Goal: Contribute content

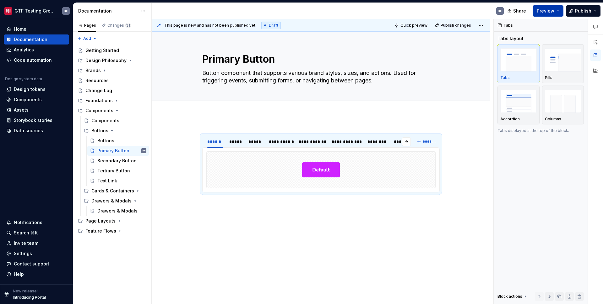
click at [554, 14] on button "Preview" at bounding box center [547, 10] width 31 height 11
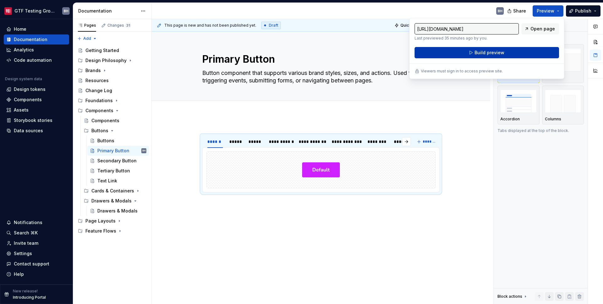
click at [508, 55] on button "Build preview" at bounding box center [486, 52] width 144 height 11
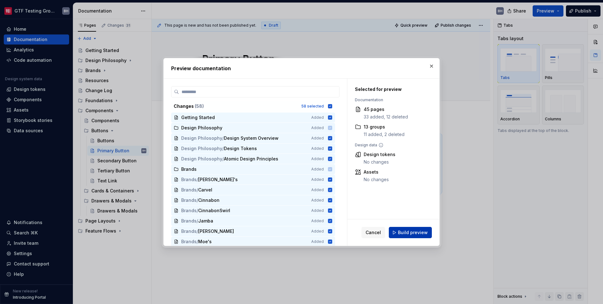
click at [406, 234] on span "Build preview" at bounding box center [413, 233] width 30 height 6
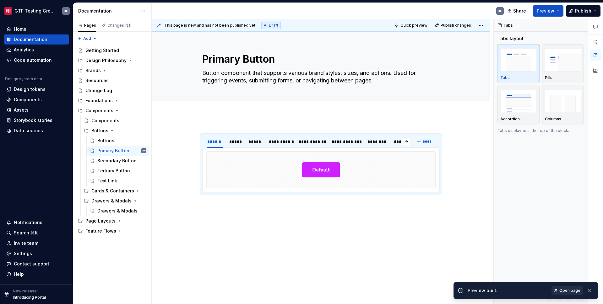
click at [561, 289] on span "Open page" at bounding box center [569, 290] width 21 height 5
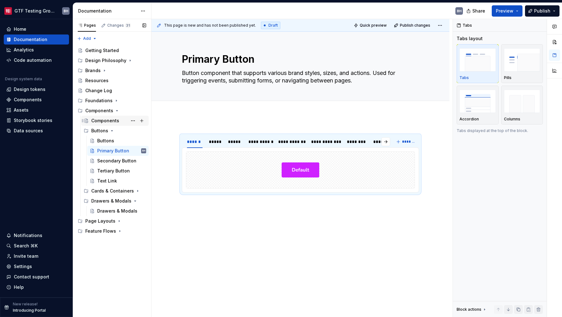
click at [104, 120] on div "Components" at bounding box center [105, 121] width 28 height 6
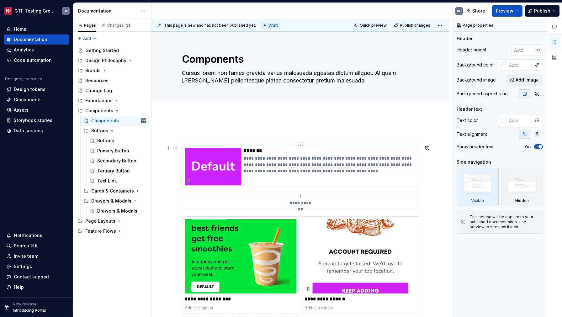
click at [330, 179] on div "**********" at bounding box center [330, 167] width 173 height 38
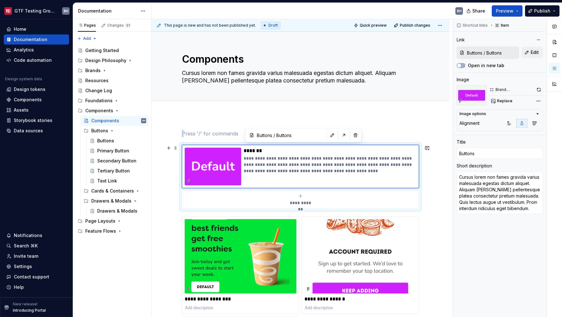
click at [182, 145] on div "**********" at bounding box center [300, 177] width 237 height 64
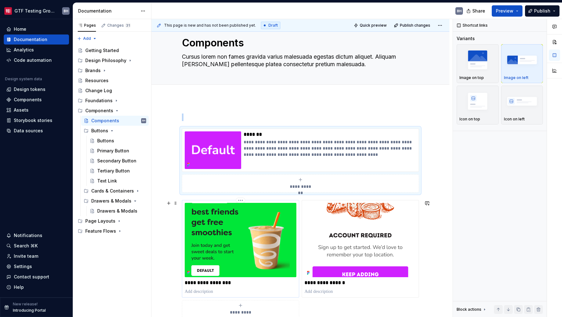
scroll to position [19, 0]
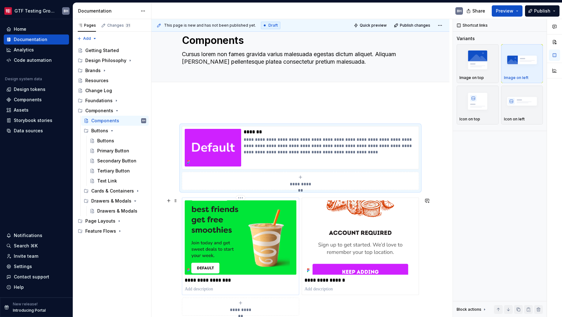
click at [274, 287] on p at bounding box center [241, 289] width 112 height 6
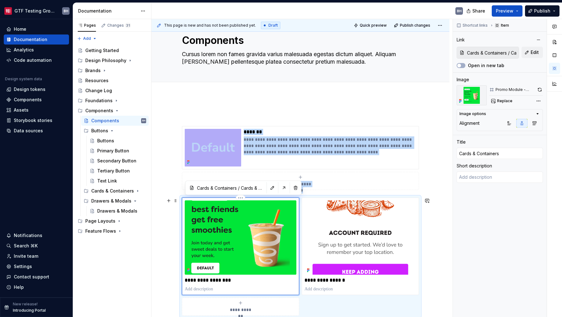
click at [256, 202] on img at bounding box center [241, 238] width 112 height 74
click at [256, 199] on div "**********" at bounding box center [240, 247] width 117 height 98
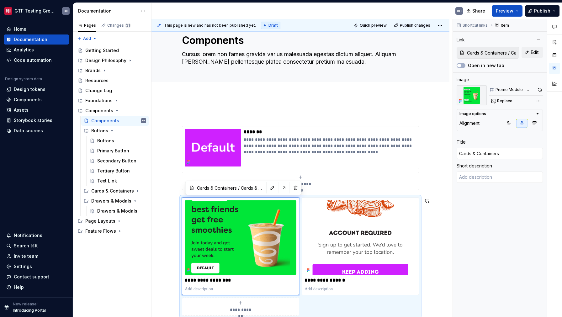
click at [315, 194] on div "**********" at bounding box center [300, 213] width 237 height 205
click at [314, 198] on div "**********" at bounding box center [300, 257] width 237 height 118
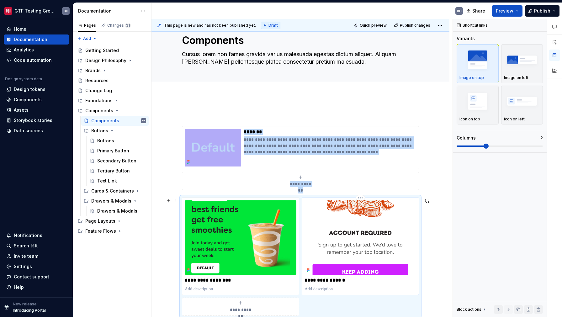
click at [365, 217] on img at bounding box center [361, 238] width 112 height 74
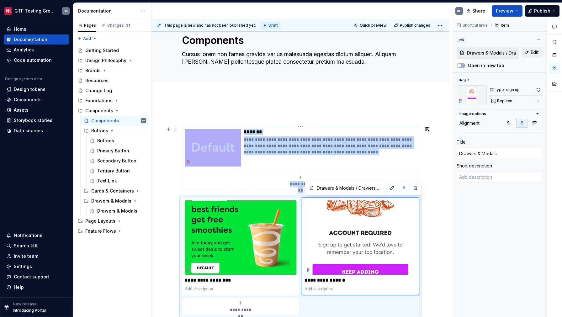
type textarea "*"
type input "Buttons / Buttons"
type input "Buttons"
type textarea "Cursus lorem non fames gravida varius malesuada egestas dictum aliquet. Aliquam…"
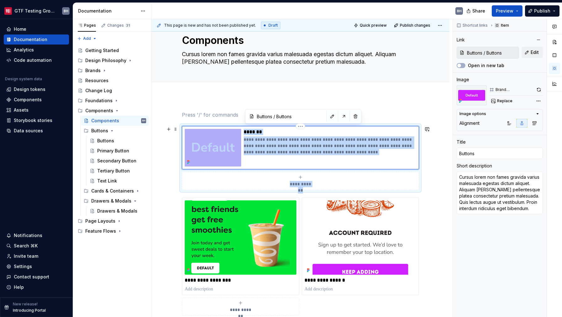
click at [219, 155] on img at bounding box center [213, 148] width 56 height 38
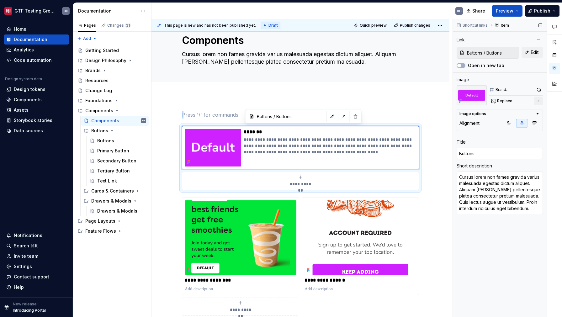
click at [537, 103] on div "Comments Open comments No comments yet Select ‘Comment’ from the block context …" at bounding box center [507, 168] width 109 height 299
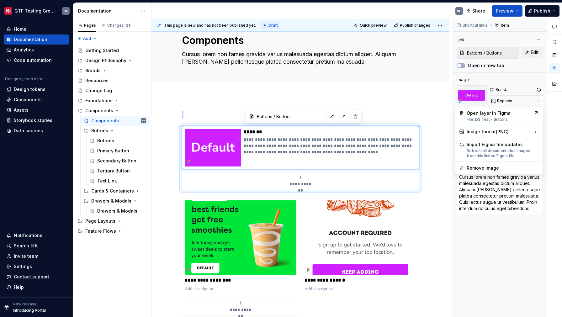
click at [512, 103] on div "Comments Open comments No comments yet Select ‘Comment’ from the block context …" at bounding box center [507, 168] width 109 height 299
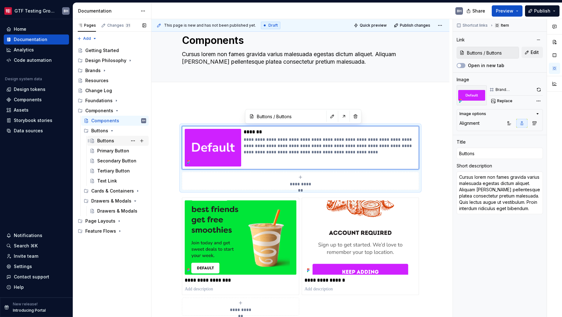
click at [110, 140] on div "Buttons" at bounding box center [105, 141] width 17 height 6
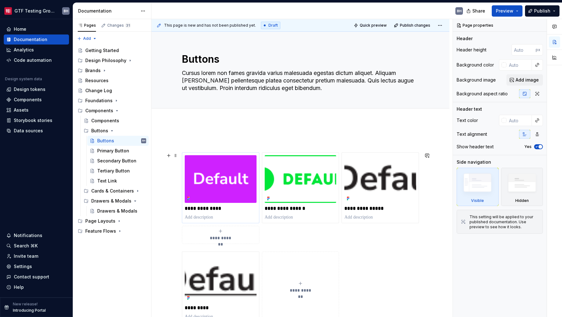
click at [219, 177] on img at bounding box center [221, 179] width 72 height 48
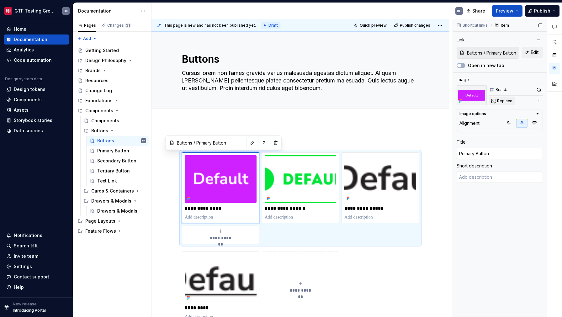
click at [497, 100] on button "Replace" at bounding box center [503, 101] width 26 height 9
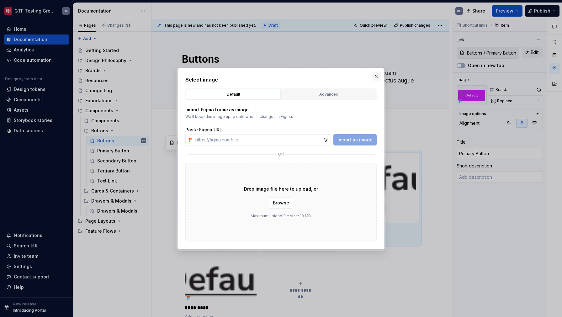
click at [379, 77] on button "button" at bounding box center [376, 76] width 9 height 9
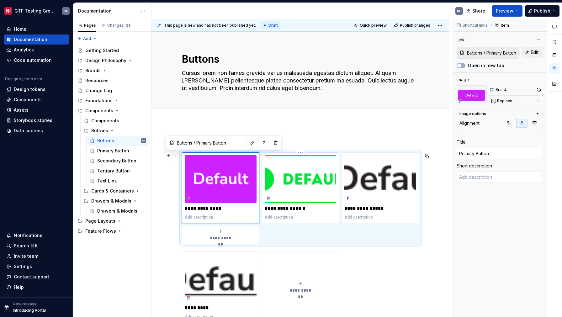
click at [309, 178] on img at bounding box center [301, 179] width 72 height 48
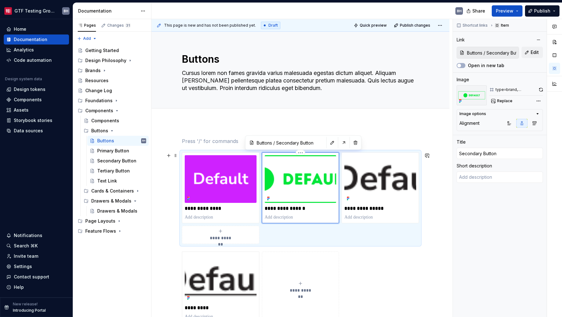
type textarea "*"
type input "Buttons / Secondary Button"
type input "Secondary Button"
click at [507, 99] on span "Replace" at bounding box center [505, 101] width 15 height 5
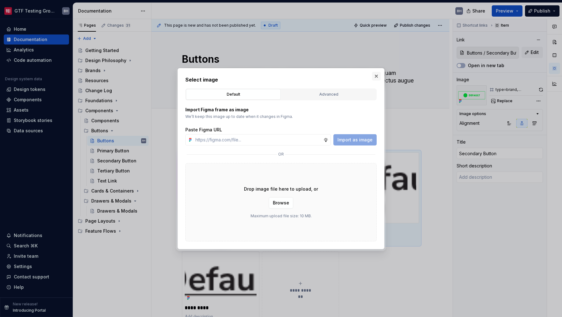
click at [375, 77] on button "button" at bounding box center [376, 76] width 9 height 9
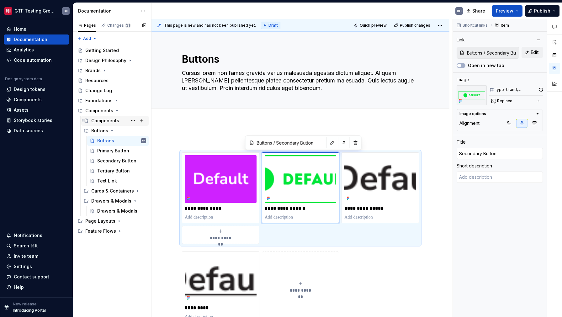
click at [110, 121] on div "Components" at bounding box center [105, 121] width 28 height 6
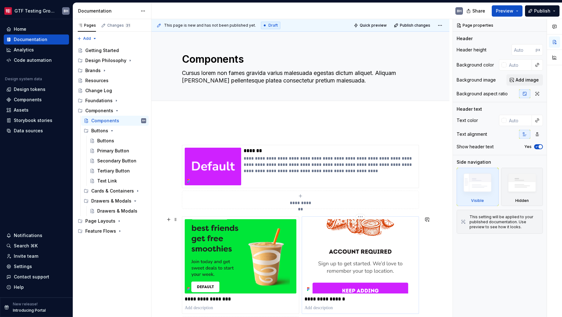
scroll to position [38, 0]
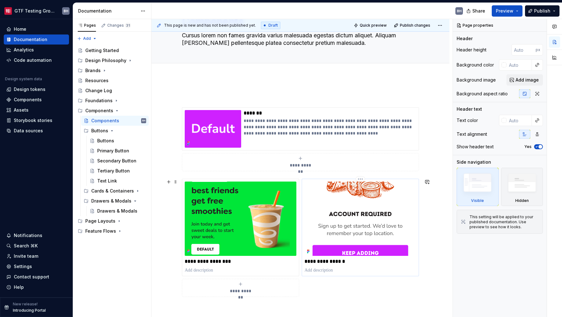
click at [358, 221] on img at bounding box center [361, 219] width 112 height 74
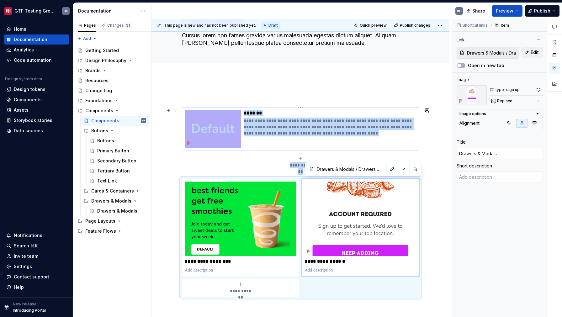
type textarea "*"
type input "Buttons / Buttons"
type input "Buttons"
type textarea "Cursus lorem non fames gravida varius malesuada egestas dictum aliquet. Aliquam…"
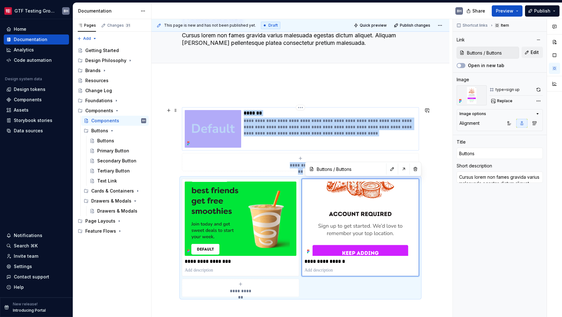
click at [214, 138] on img at bounding box center [213, 129] width 56 height 38
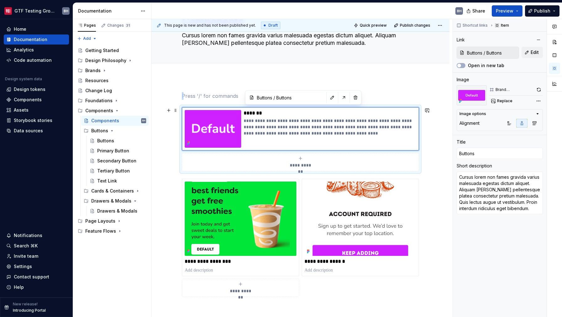
click at [419, 157] on div "**********" at bounding box center [300, 139] width 237 height 64
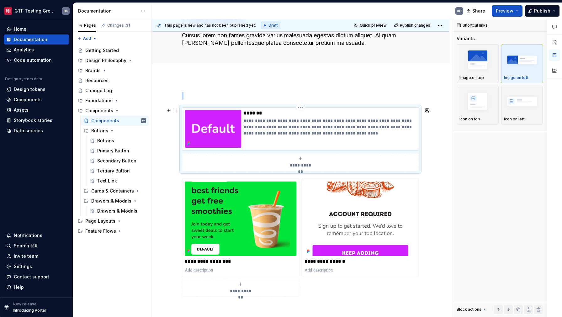
click at [207, 139] on img at bounding box center [213, 129] width 56 height 38
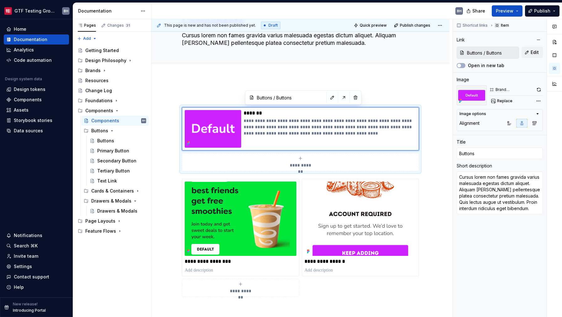
type textarea "*"
